Goal: Information Seeking & Learning: Learn about a topic

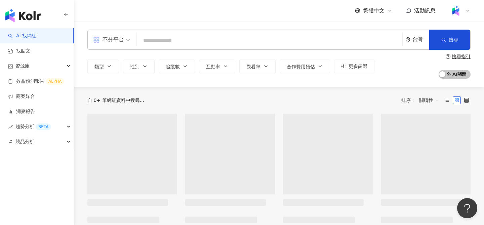
click at [179, 42] on input "search" at bounding box center [269, 40] width 260 height 13
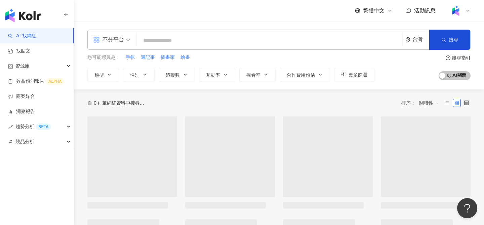
type input "****"
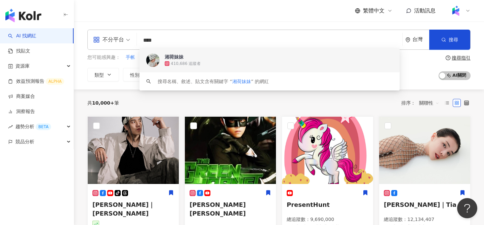
click at [216, 63] on div "410,686 追蹤者" at bounding box center [279, 63] width 228 height 7
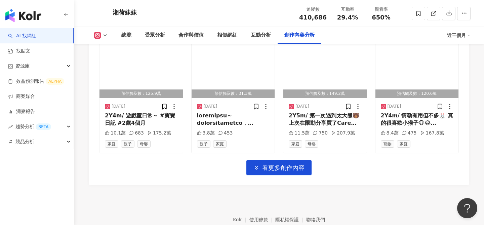
scroll to position [2324, 0]
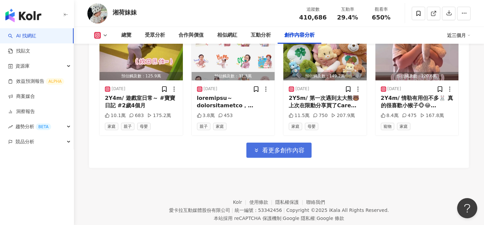
click at [303, 142] on button "看更多創作內容" at bounding box center [278, 149] width 65 height 15
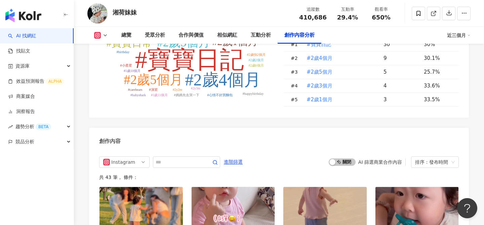
scroll to position [1978, 0]
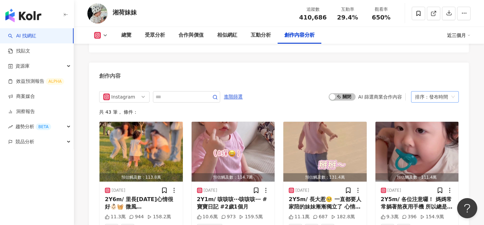
click at [438, 91] on div "排序：發布時間" at bounding box center [432, 96] width 34 height 11
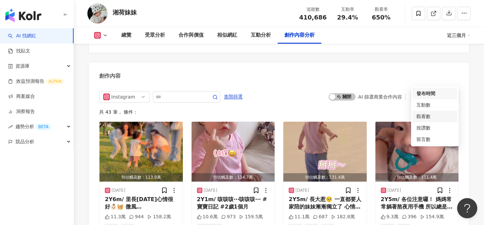
click at [427, 115] on div "觀看數" at bounding box center [434, 116] width 37 height 7
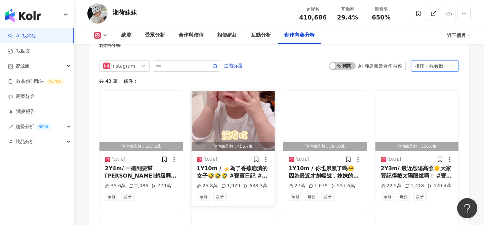
scroll to position [2008, 0]
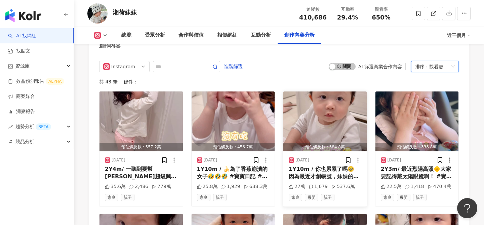
click at [354, 116] on img "button" at bounding box center [324, 121] width 83 height 60
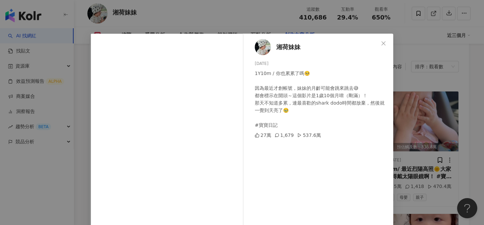
click at [409, 160] on div "湘荷妹妹 [DATE] 1Y10m / 你也累累了嗎🥺 因為最近才創帳號，妹妹的月齡可能會跳來跳去😅 都會標示在開頭～這個影片是1歲10個月唷（剛滿）！ 那天…" at bounding box center [242, 112] width 484 height 225
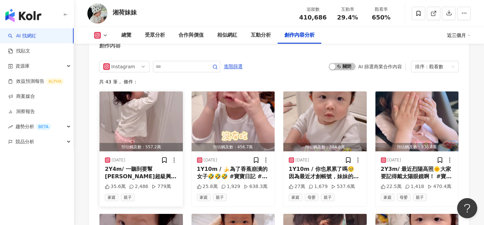
click at [142, 108] on img "button" at bounding box center [140, 121] width 83 height 60
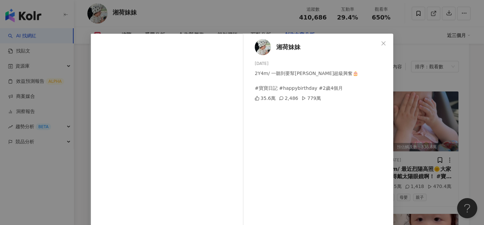
click at [415, 68] on div "湘荷妹妹 [DATE] 2Y4m/ 一聽到要幫[PERSON_NAME]超級興奮🎂 #寶寶日記 #happybirthday #2歲4個月 35.6萬 2,4…" at bounding box center [242, 112] width 484 height 225
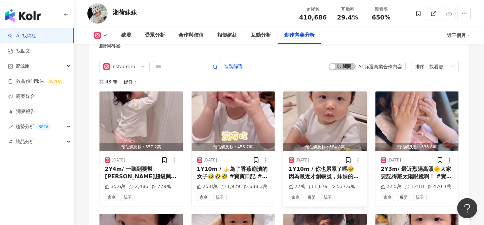
scroll to position [2009, 0]
